Goal: Task Accomplishment & Management: Use online tool/utility

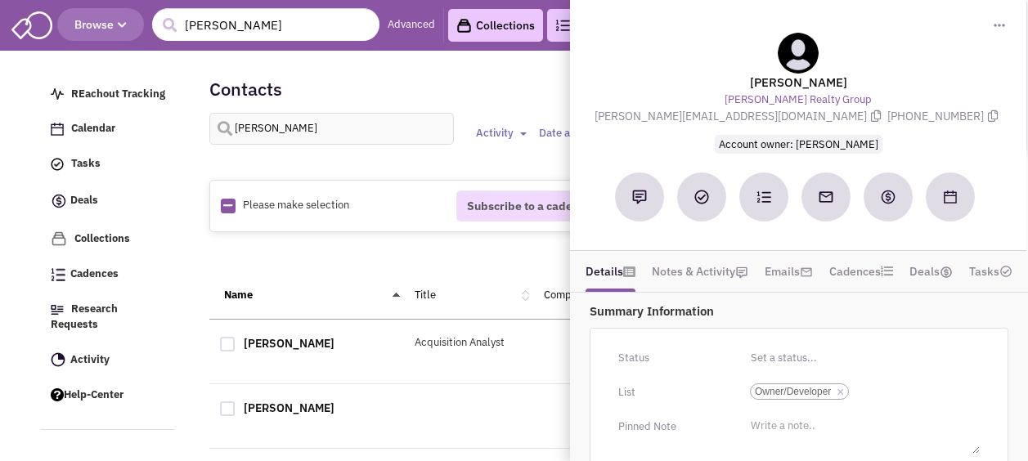
select select
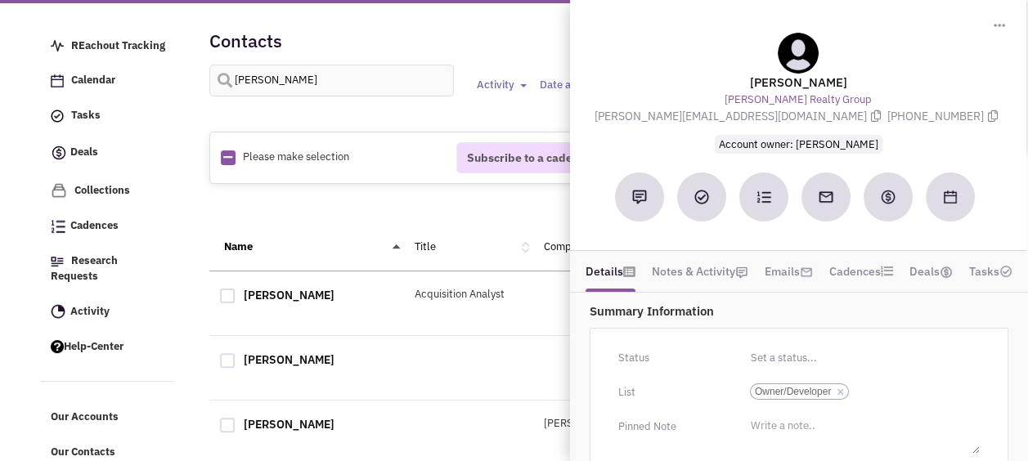
scroll to position [2, 0]
click at [298, 83] on input "[PERSON_NAME]" at bounding box center [331, 81] width 245 height 32
type input "frio"
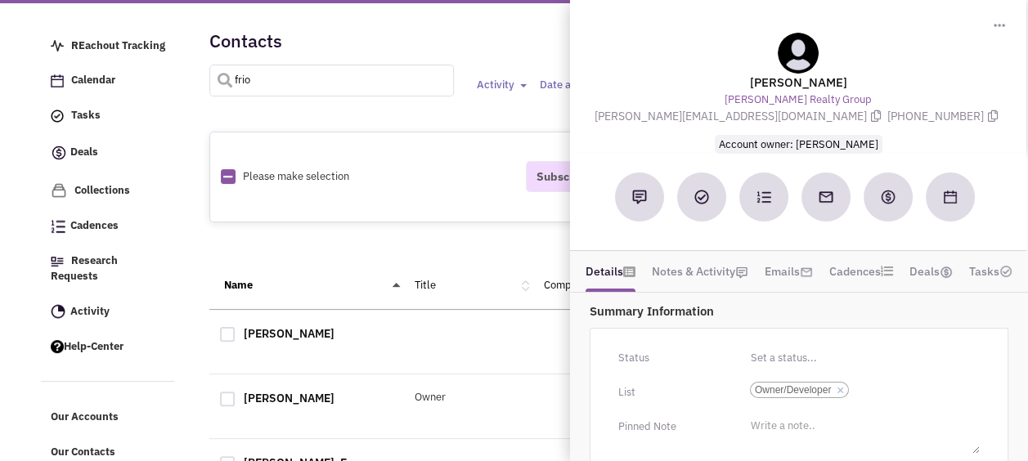
select select
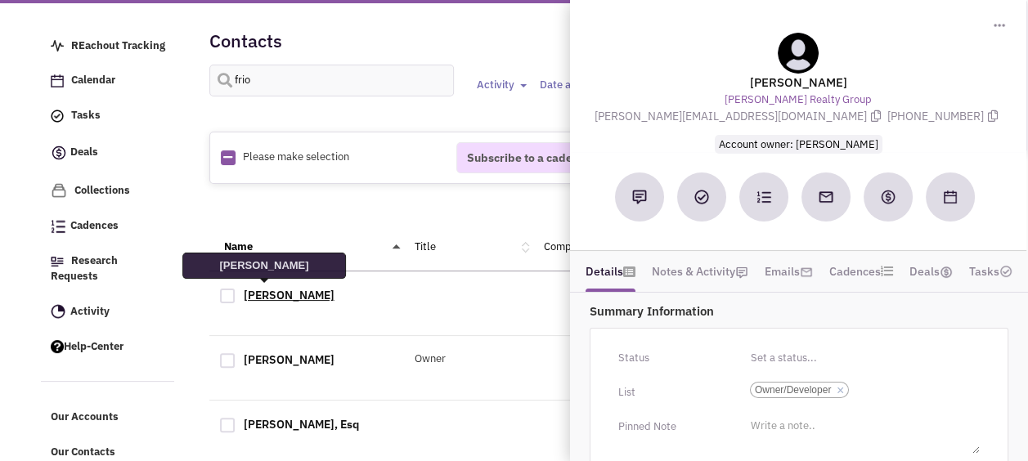
click at [260, 293] on link "[PERSON_NAME]" at bounding box center [289, 295] width 91 height 15
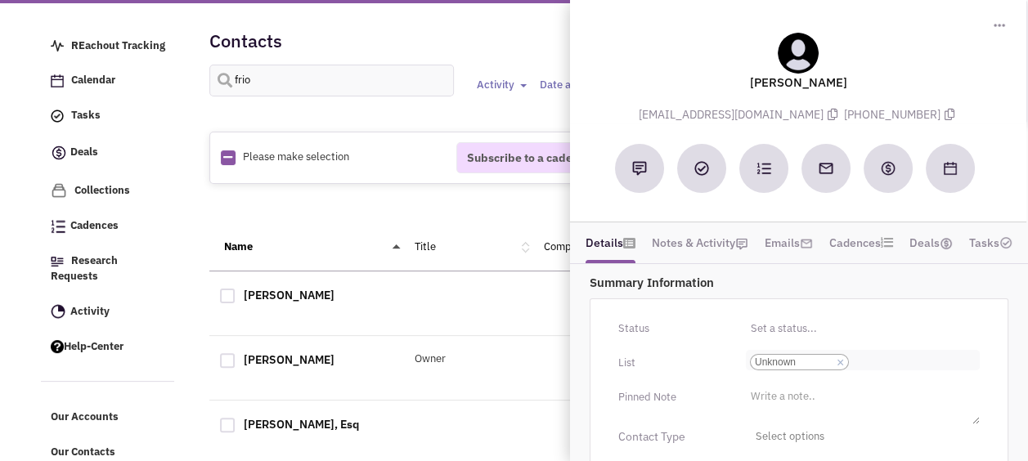
click at [842, 356] on link "×" at bounding box center [840, 363] width 7 height 15
click at [0, 0] on select "Select a list... Unknown" at bounding box center [0, 0] width 0 height 0
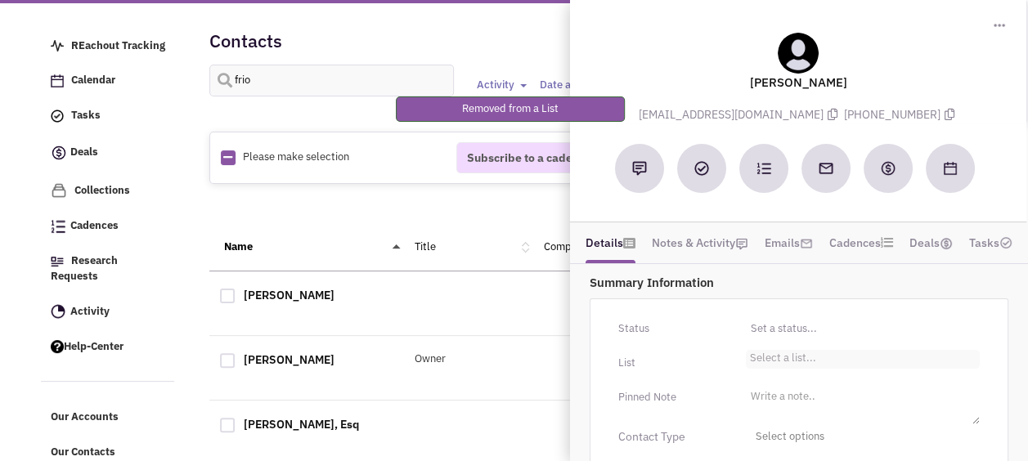
click at [795, 359] on li "Select a list..." at bounding box center [781, 356] width 70 height 12
click at [0, 0] on select "Select a list..." at bounding box center [0, 0] width 0 height 0
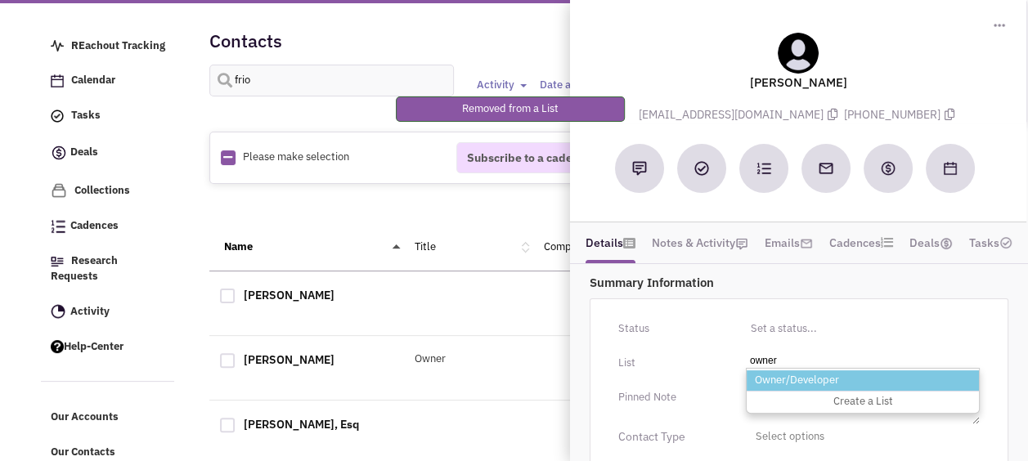
type input "owner"
click at [789, 379] on li "Owner/Developer" at bounding box center [863, 380] width 232 height 20
click at [0, 0] on select "Select a list..." at bounding box center [0, 0] width 0 height 0
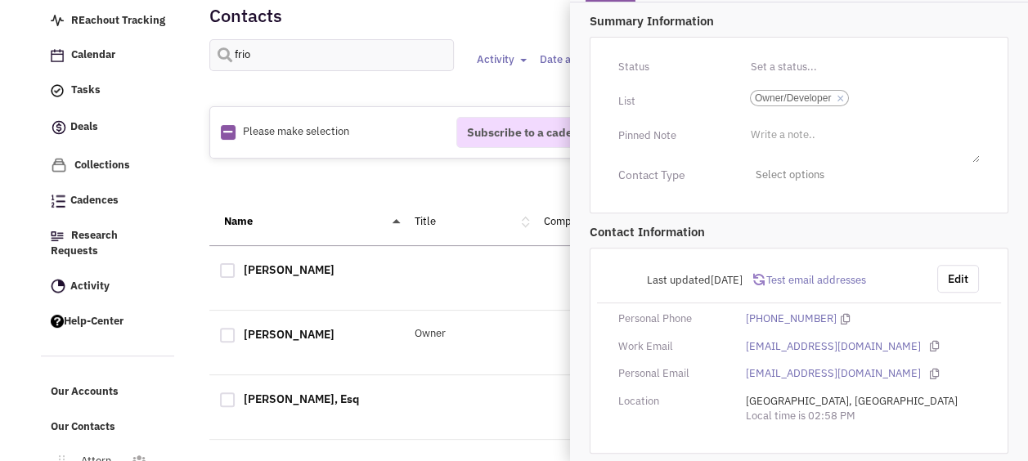
scroll to position [74, 0]
click at [367, 189] on div "1" at bounding box center [598, 182] width 757 height 33
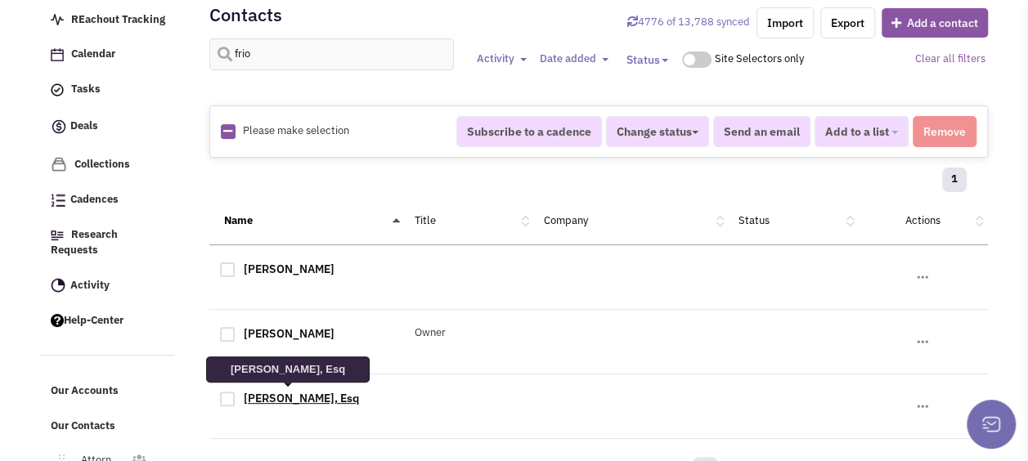
click at [299, 391] on link "[PERSON_NAME], Esq" at bounding box center [301, 398] width 115 height 15
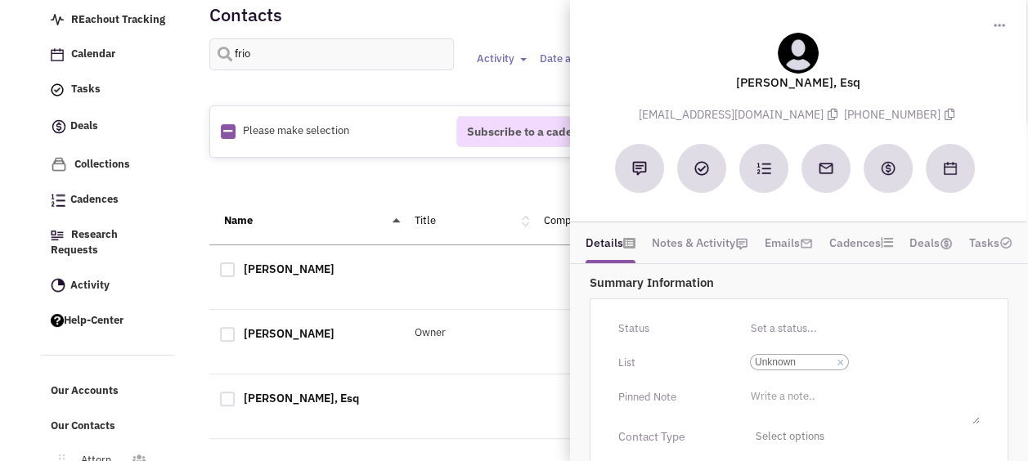
scroll to position [114, 0]
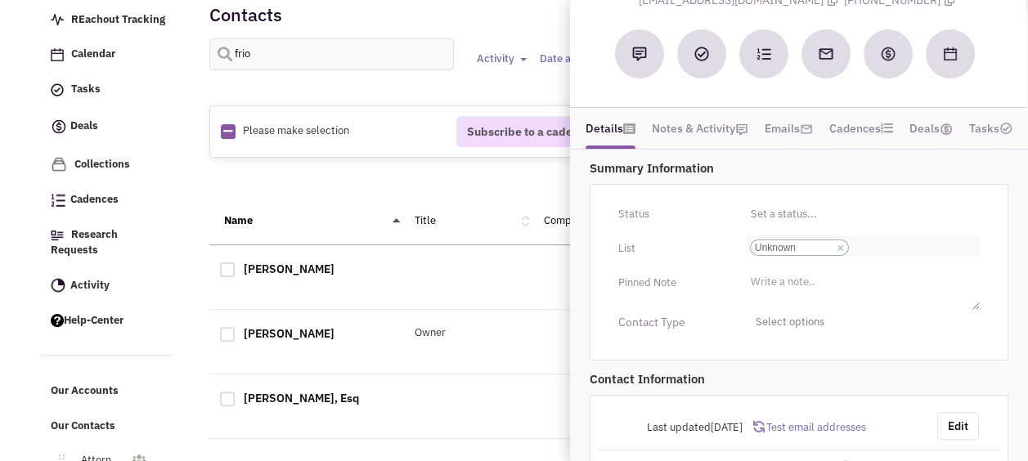
click at [837, 247] on link "×" at bounding box center [840, 248] width 7 height 15
click at [0, 0] on select "Select a list... Unknown" at bounding box center [0, 0] width 0 height 0
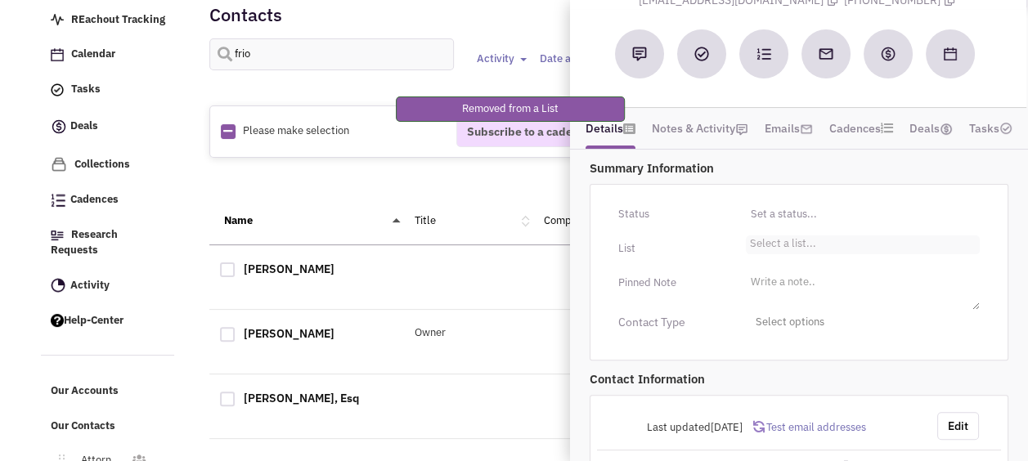
click at [814, 242] on ul "Select a list..." at bounding box center [863, 245] width 234 height 19
click at [0, 0] on select "Select a list..." at bounding box center [0, 0] width 0 height 0
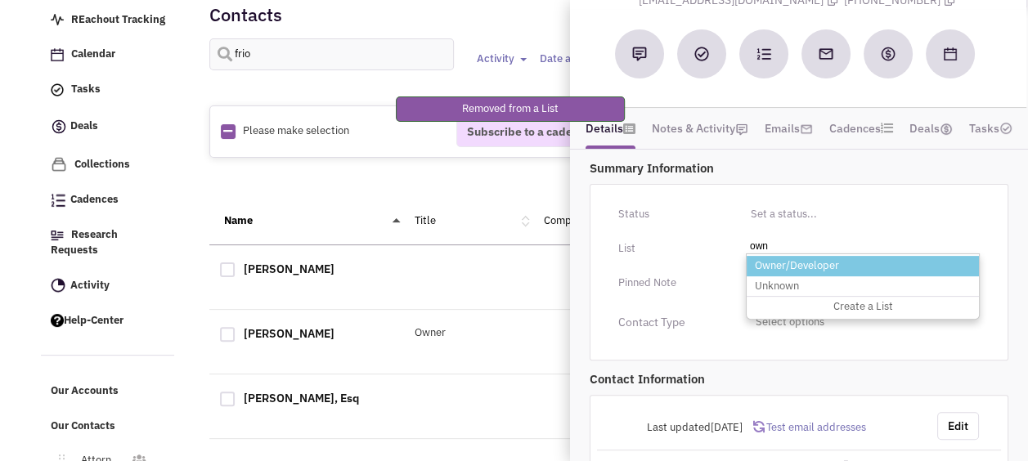
type input "own"
click at [813, 257] on li "Owner/Developer" at bounding box center [863, 266] width 232 height 20
click at [0, 0] on select "Select a list..." at bounding box center [0, 0] width 0 height 0
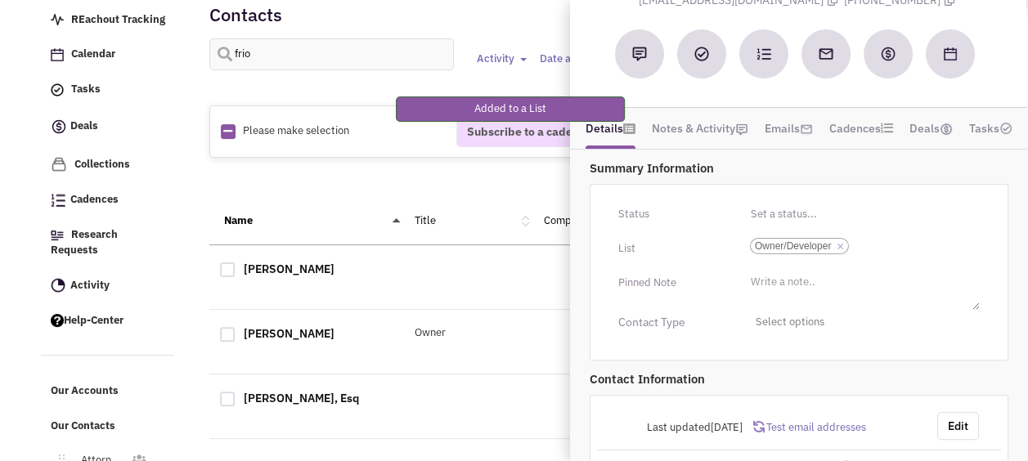
scroll to position [262, 0]
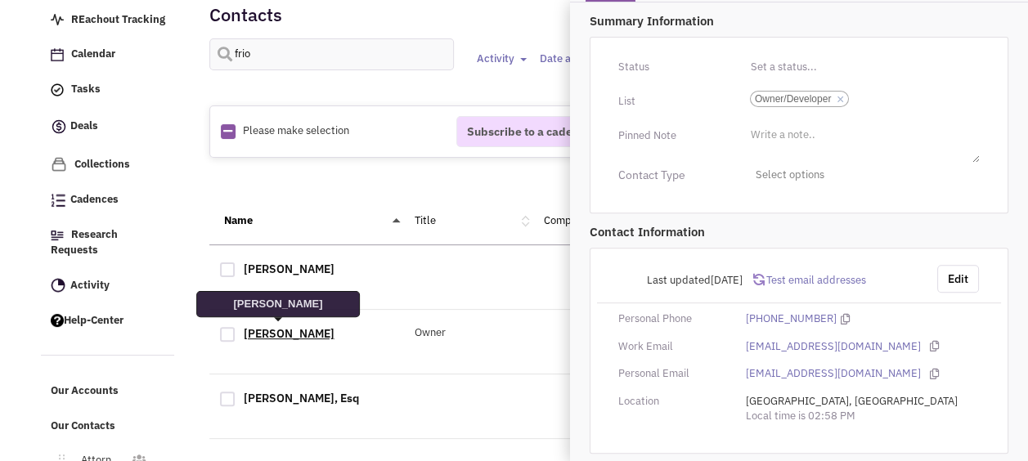
click at [285, 330] on link "[PERSON_NAME]" at bounding box center [289, 333] width 91 height 15
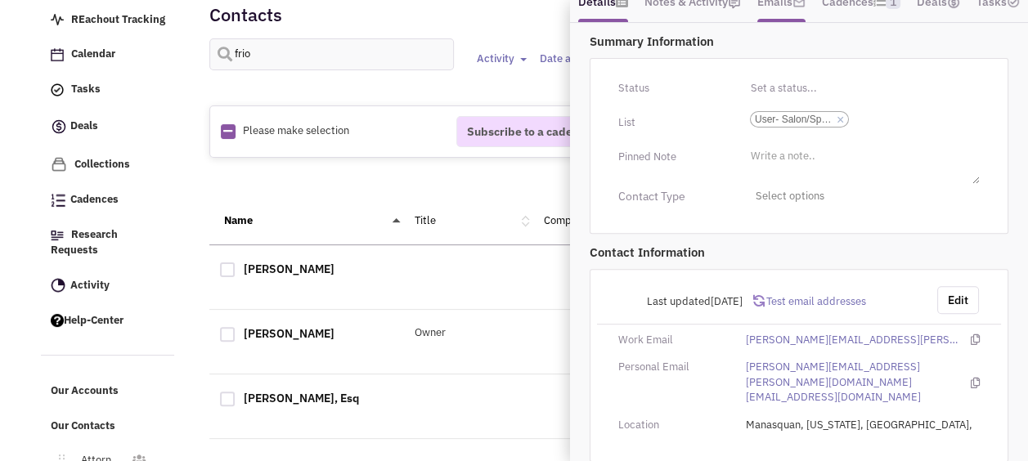
scroll to position [0, 0]
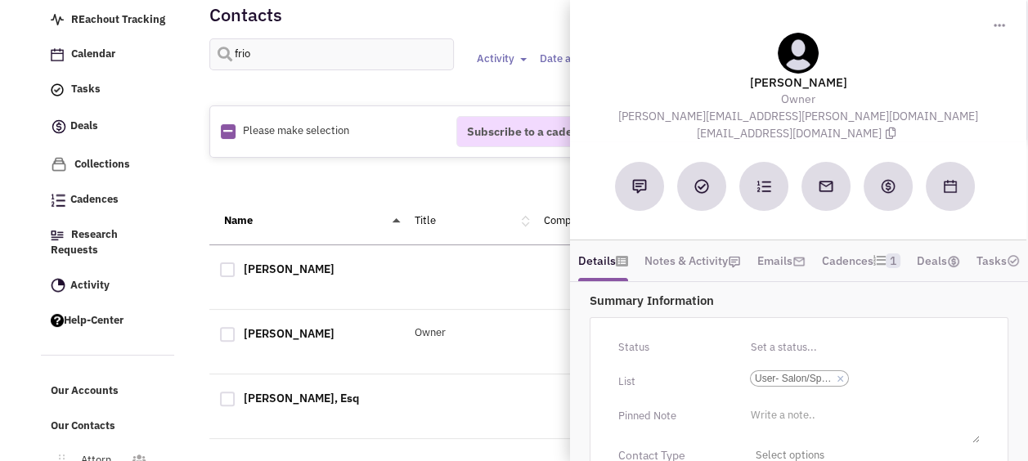
click at [307, 201] on div "Name Title Company Status Actions" at bounding box center [598, 221] width 779 height 47
